Goal: Find specific page/section: Find specific page/section

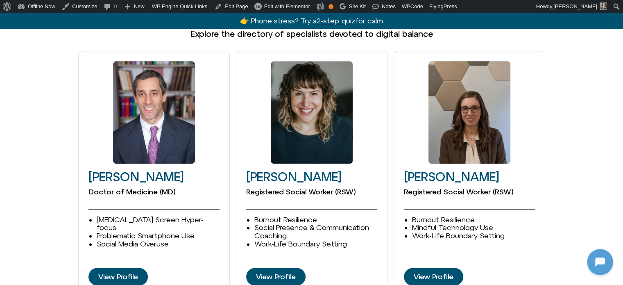
scroll to position [1066, 0]
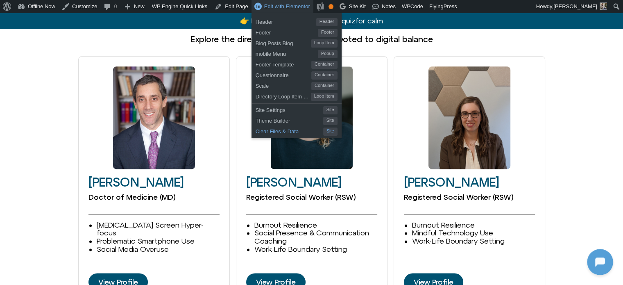
click at [272, 132] on span "Clear Files & Data" at bounding box center [290, 130] width 68 height 11
